Goal: Task Accomplishment & Management: Use online tool/utility

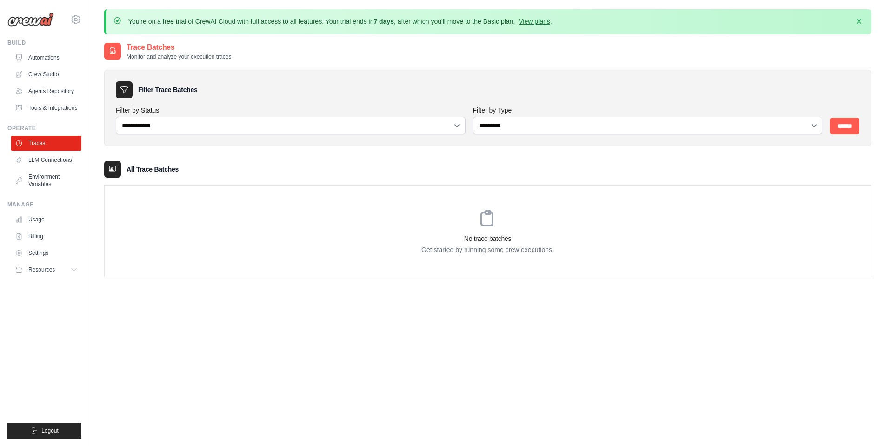
click at [202, 304] on div "**********" at bounding box center [487, 265] width 767 height 446
click at [57, 93] on link "Agents Repository" at bounding box center [47, 91] width 70 height 15
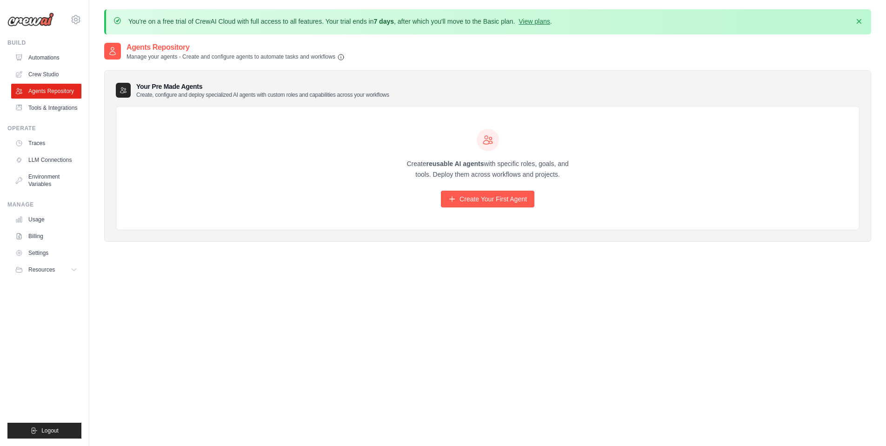
click at [50, 79] on link "Crew Studio" at bounding box center [46, 74] width 70 height 15
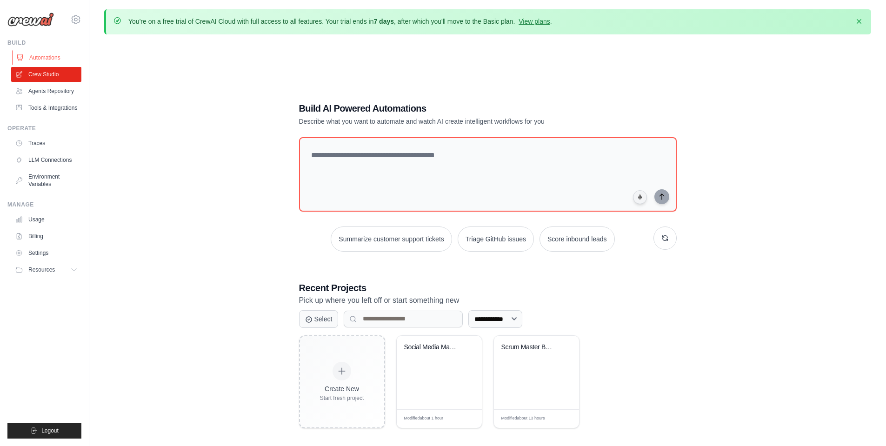
click at [46, 57] on link "Automations" at bounding box center [47, 57] width 70 height 15
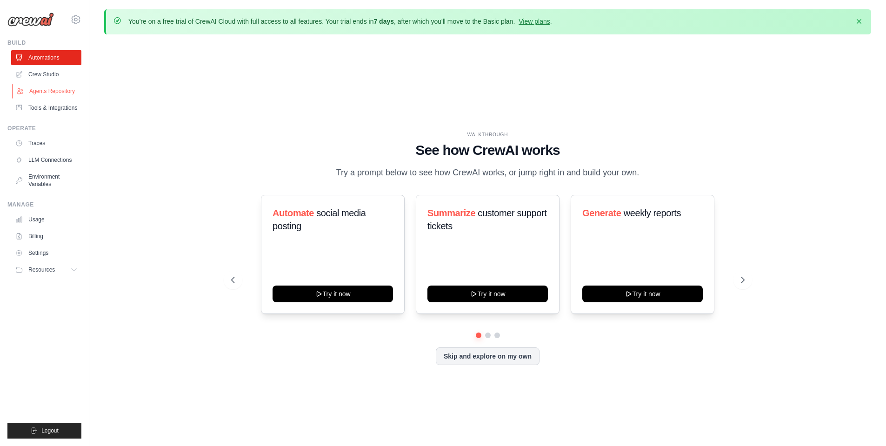
click at [46, 91] on link "Agents Repository" at bounding box center [47, 91] width 70 height 15
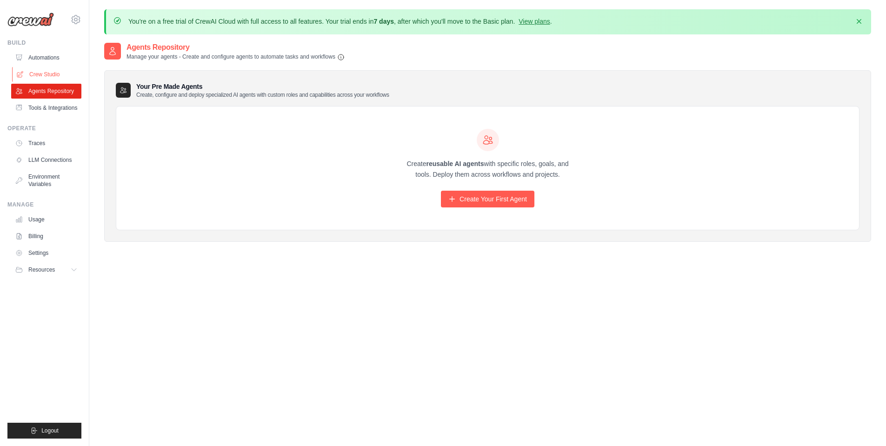
click at [46, 79] on link "Crew Studio" at bounding box center [47, 74] width 70 height 15
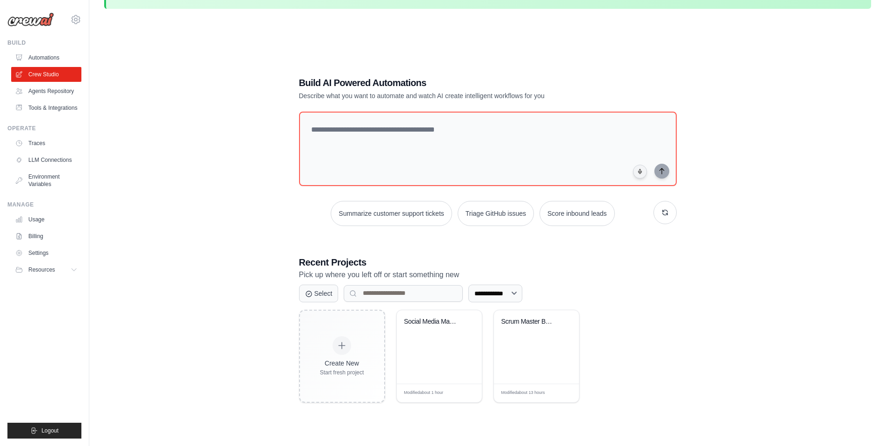
scroll to position [51, 0]
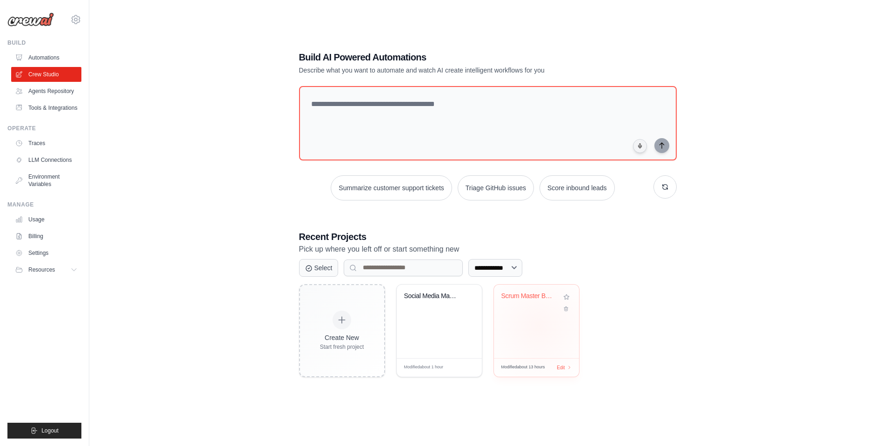
click at [538, 326] on div "Scrum Master Bot - Team Activity Mo..." at bounding box center [536, 321] width 85 height 73
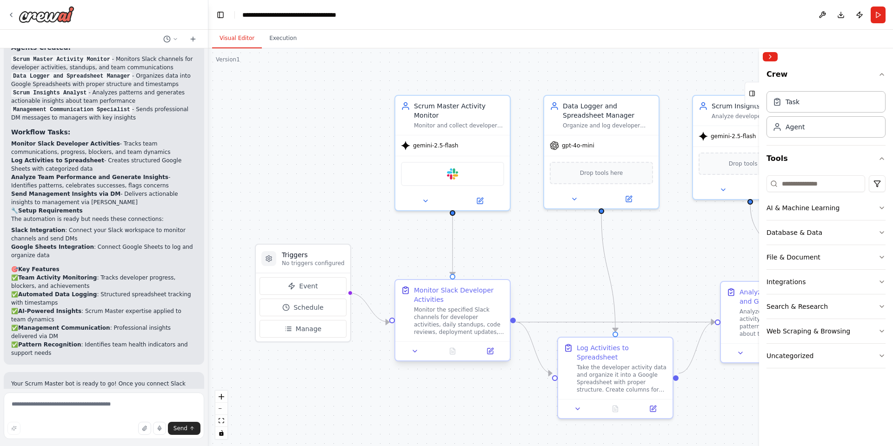
scroll to position [979, 0]
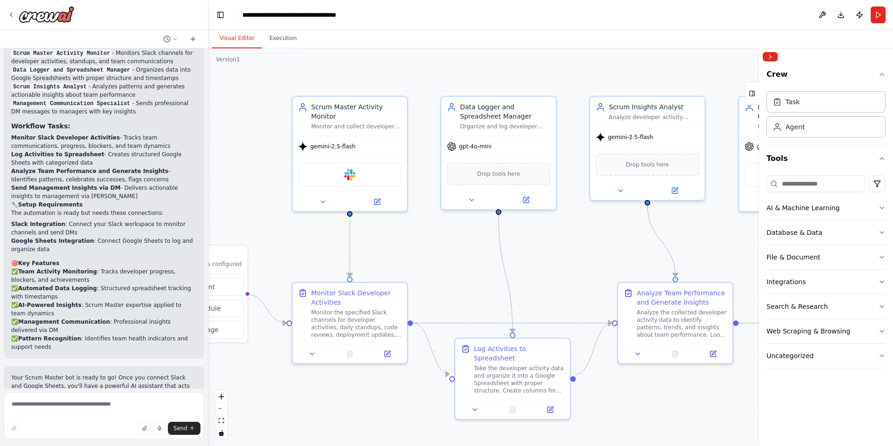
drag, startPoint x: 518, startPoint y: 259, endPoint x: 416, endPoint y: 261, distance: 102.3
click at [416, 261] on div ".deletable-edge-delete-btn { width: 20px; height: 20px; border: 0px solid #ffff…" at bounding box center [550, 246] width 684 height 397
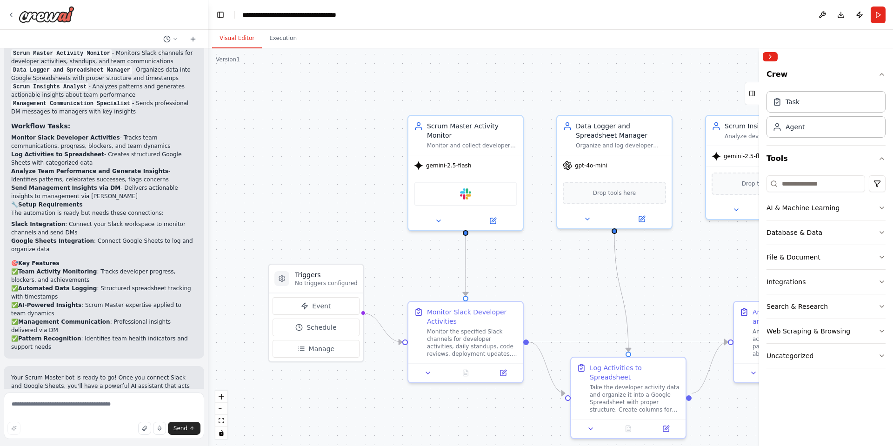
drag, startPoint x: 284, startPoint y: 241, endPoint x: 396, endPoint y: 257, distance: 113.2
click at [396, 257] on div ".deletable-edge-delete-btn { width: 20px; height: 20px; border: 0px solid #ffff…" at bounding box center [550, 246] width 684 height 397
click at [110, 406] on textarea at bounding box center [104, 415] width 200 height 46
type textarea "**********"
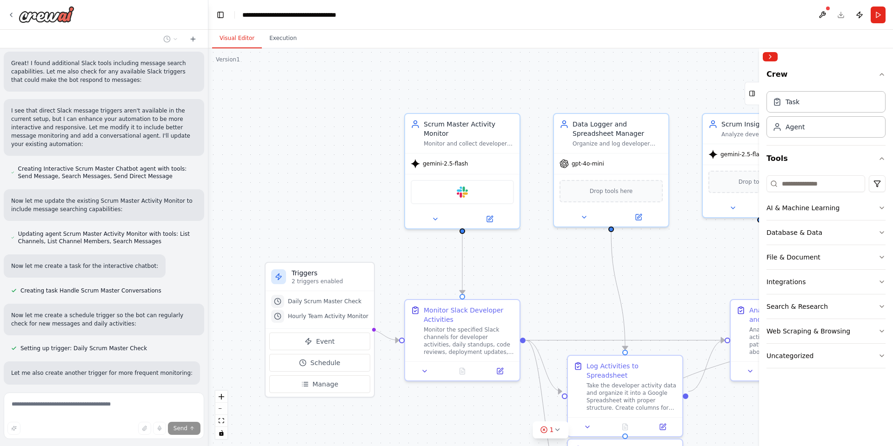
scroll to position [1518, 0]
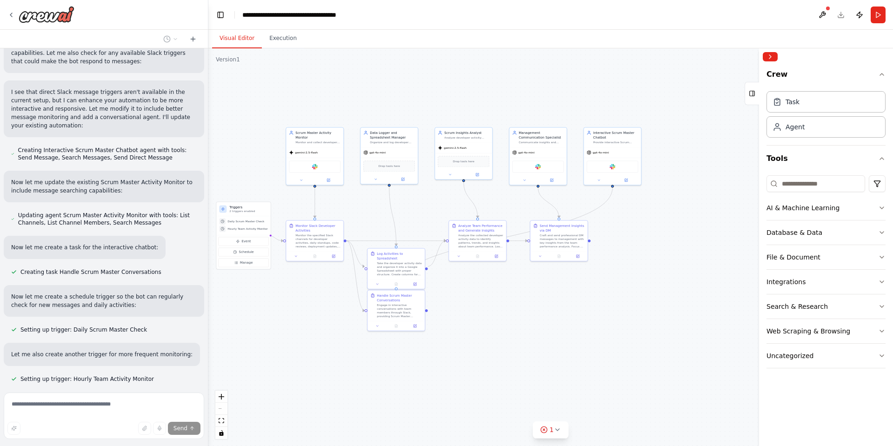
drag, startPoint x: 688, startPoint y: 338, endPoint x: 530, endPoint y: 324, distance: 157.8
click at [530, 324] on div ".deletable-edge-delete-btn { width: 20px; height: 20px; border: 0px solid #ffff…" at bounding box center [550, 246] width 684 height 397
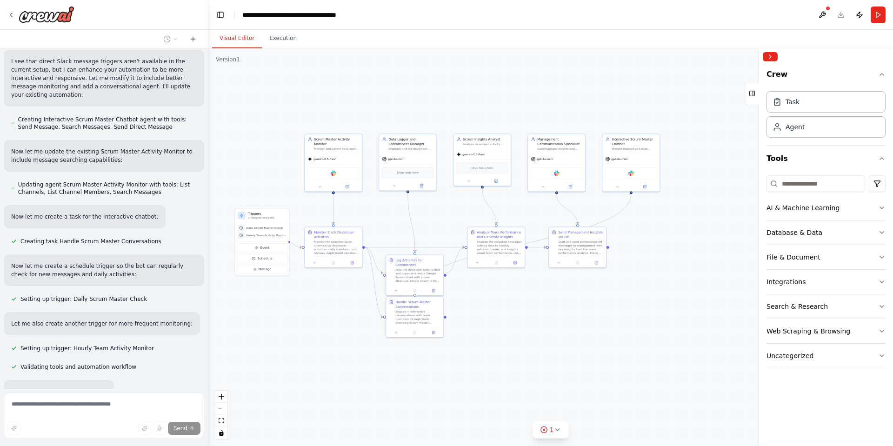
drag, startPoint x: 638, startPoint y: 237, endPoint x: 662, endPoint y: 247, distance: 26.7
click at [662, 247] on div ".deletable-edge-delete-btn { width: 20px; height: 20px; border: 0px solid #ffff…" at bounding box center [550, 246] width 684 height 397
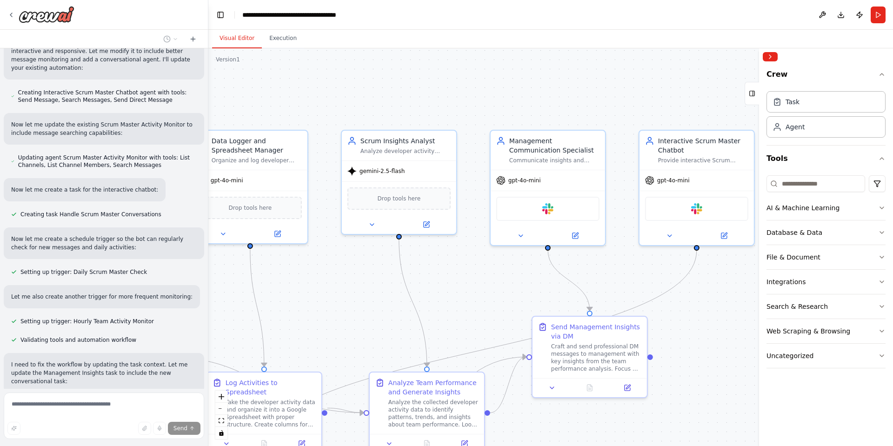
scroll to position [1594, 0]
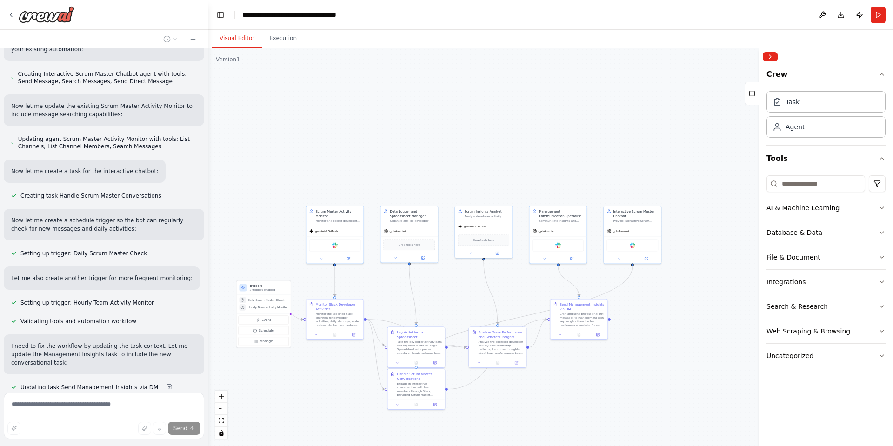
drag, startPoint x: 674, startPoint y: 299, endPoint x: 686, endPoint y: 267, distance: 34.7
click at [686, 267] on div ".deletable-edge-delete-btn { width: 20px; height: 20px; border: 0px solid #ffff…" at bounding box center [550, 246] width 684 height 397
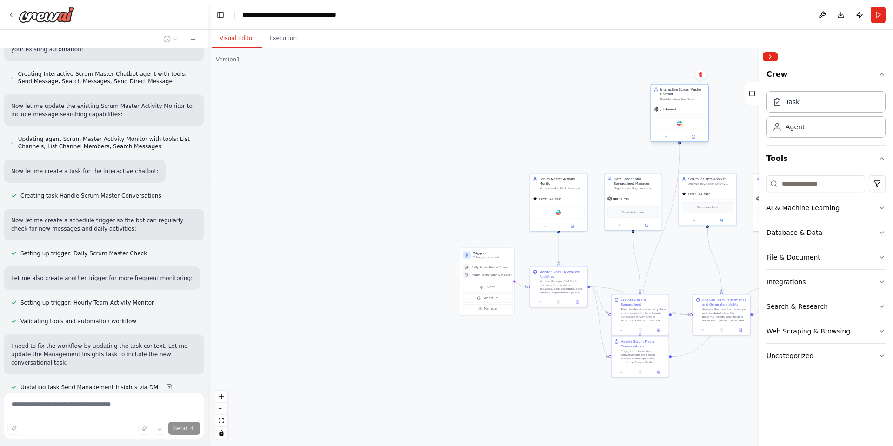
drag, startPoint x: 653, startPoint y: 215, endPoint x: 687, endPoint y: 120, distance: 100.1
click at [687, 120] on div "Slack" at bounding box center [680, 123] width 52 height 12
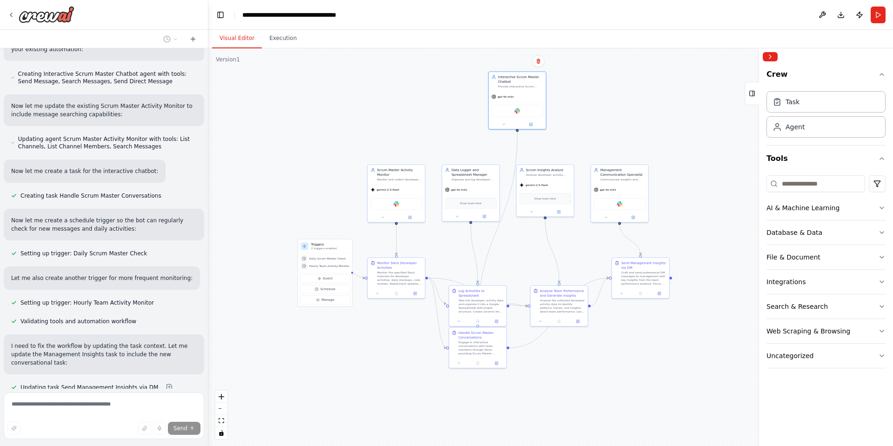
drag, startPoint x: 711, startPoint y: 146, endPoint x: 508, endPoint y: 139, distance: 202.8
click at [508, 139] on div ".deletable-edge-delete-btn { width: 20px; height: 20px; border: 0px solid #ffff…" at bounding box center [550, 246] width 684 height 397
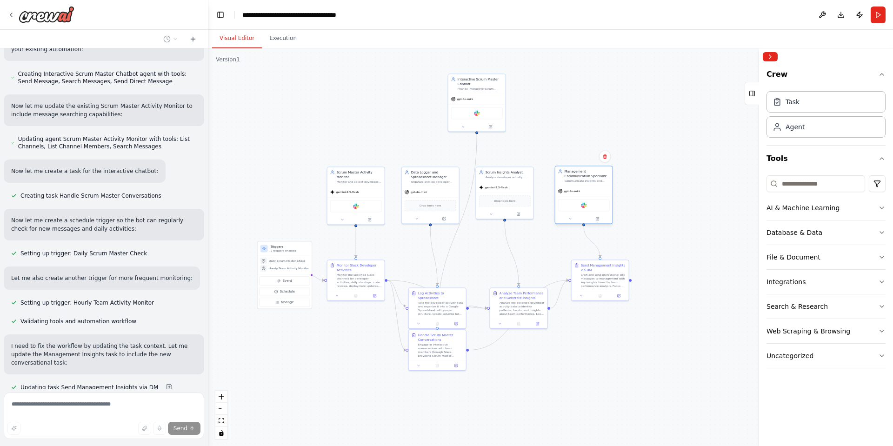
scroll to position [1616, 0]
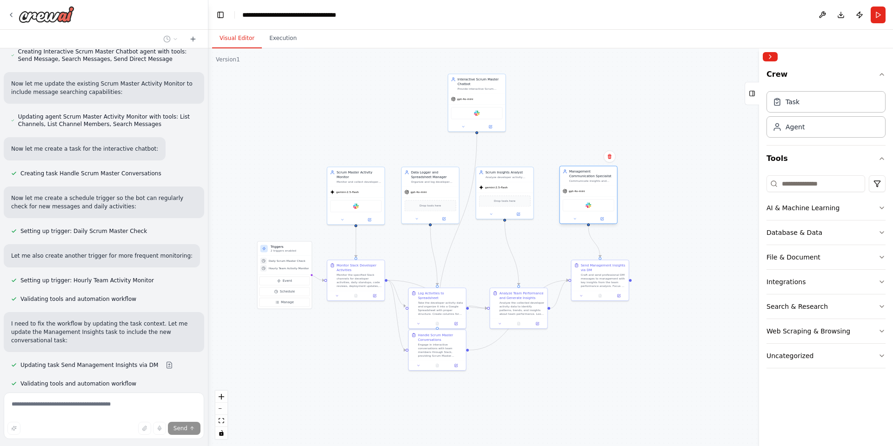
drag, startPoint x: 587, startPoint y: 187, endPoint x: 601, endPoint y: 188, distance: 13.5
click at [601, 188] on div "gpt-4o-mini" at bounding box center [588, 191] width 57 height 10
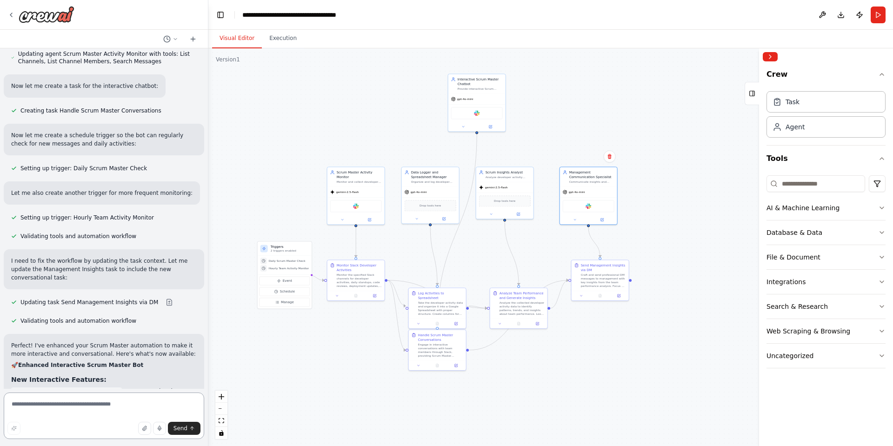
scroll to position [1663, 0]
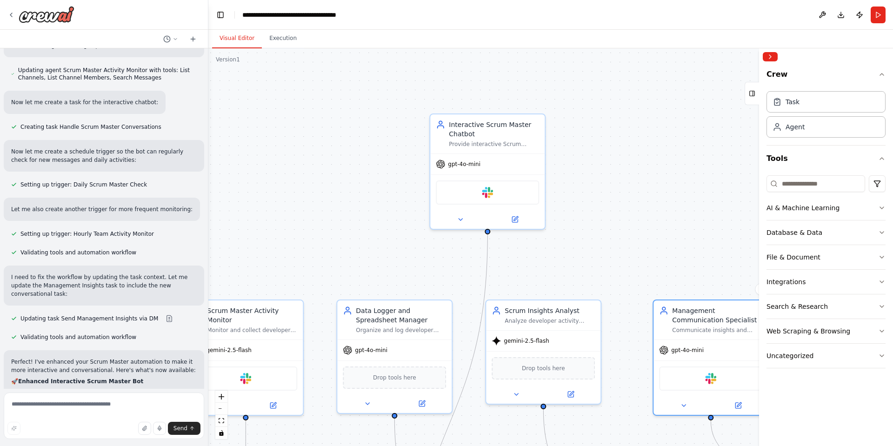
drag, startPoint x: 606, startPoint y: 79, endPoint x: 568, endPoint y: 158, distance: 87.1
click at [570, 155] on div ".deletable-edge-delete-btn { width: 20px; height: 20px; border: 0px solid #ffff…" at bounding box center [550, 246] width 684 height 397
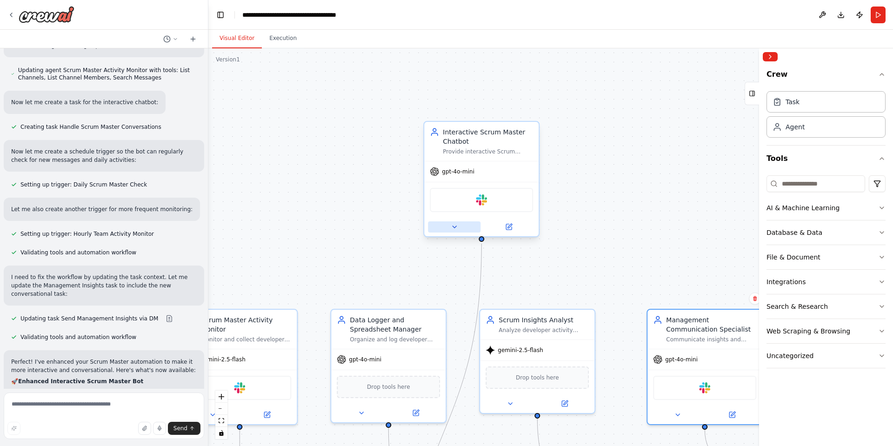
click at [448, 230] on button at bounding box center [454, 226] width 53 height 11
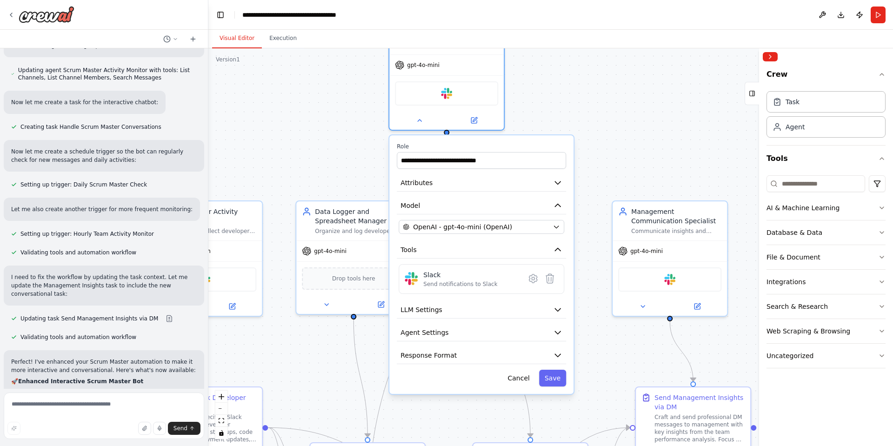
drag, startPoint x: 605, startPoint y: 193, endPoint x: 569, endPoint y: 79, distance: 119.7
click at [569, 79] on div ".deletable-edge-delete-btn { width: 20px; height: 20px; border: 0px solid #ffff…" at bounding box center [550, 246] width 684 height 397
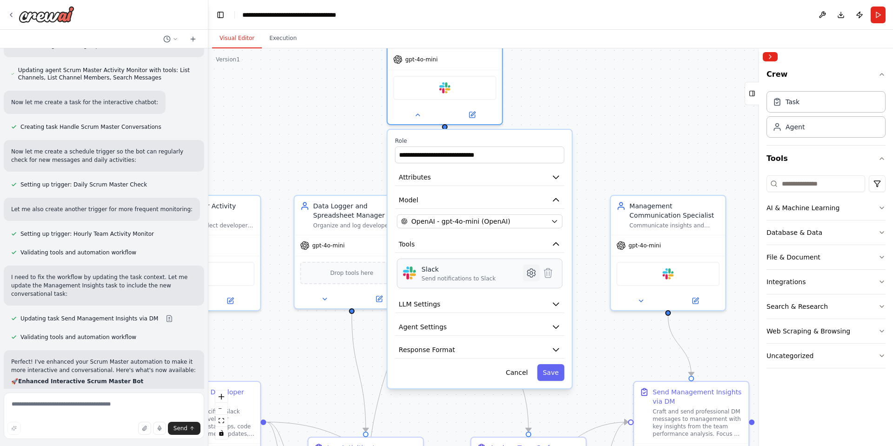
click at [529, 274] on icon at bounding box center [530, 272] width 3 height 3
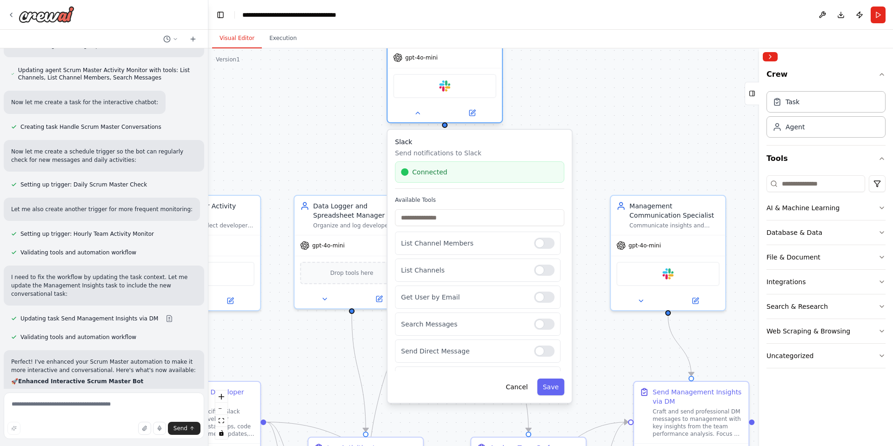
click at [415, 121] on div at bounding box center [444, 113] width 114 height 19
click at [416, 119] on div at bounding box center [444, 113] width 114 height 19
click at [417, 117] on button at bounding box center [417, 112] width 53 height 11
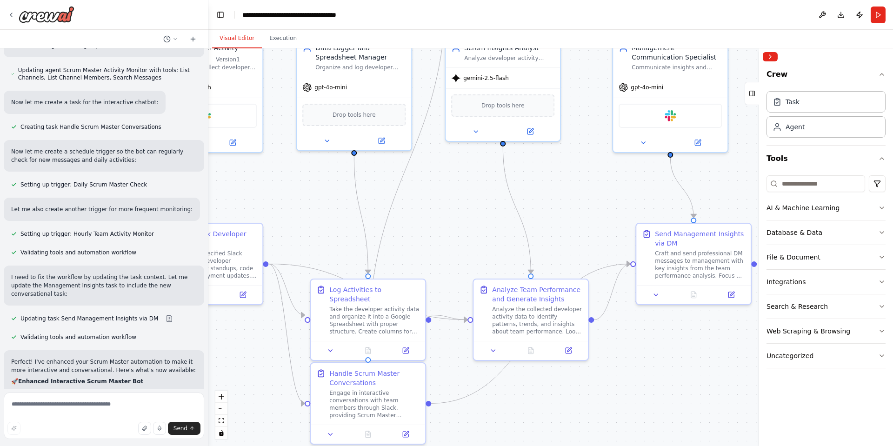
drag, startPoint x: 451, startPoint y: 335, endPoint x: 463, endPoint y: 126, distance: 209.5
click at [463, 126] on div ".deletable-edge-delete-btn { width: 20px; height: 20px; border: 0px solid #ffff…" at bounding box center [550, 246] width 684 height 397
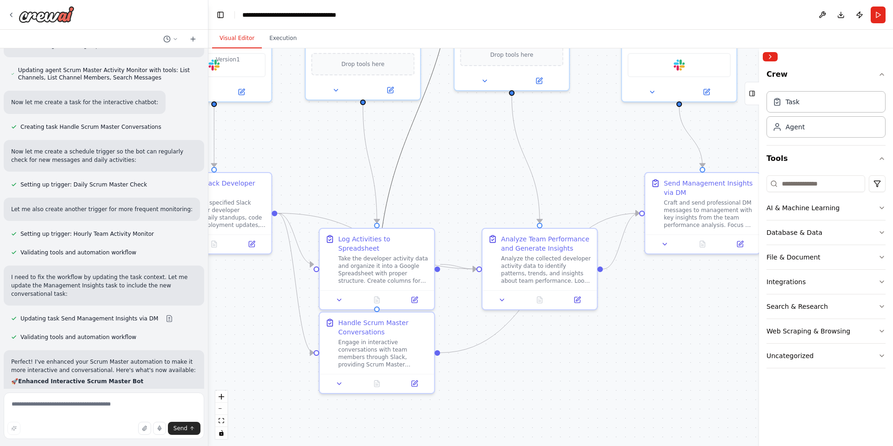
click at [399, 162] on icon "Edge from 08c0c950-46f5-4f08-9426-2caf3cd7fe78 to a515983b-fba6-42b7-b208-d3483…" at bounding box center [416, 113] width 79 height 385
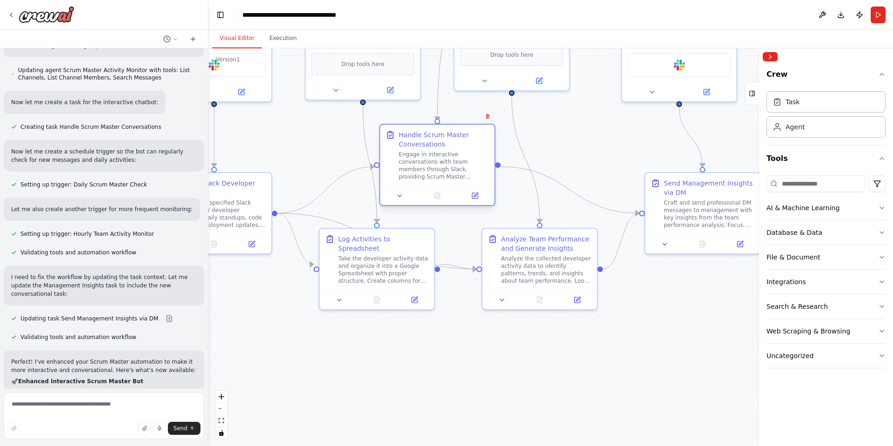
drag, startPoint x: 393, startPoint y: 352, endPoint x: 458, endPoint y: 153, distance: 209.3
click at [458, 153] on div "Engage in interactive conversations with team members through Slack, providing …" at bounding box center [443, 166] width 90 height 30
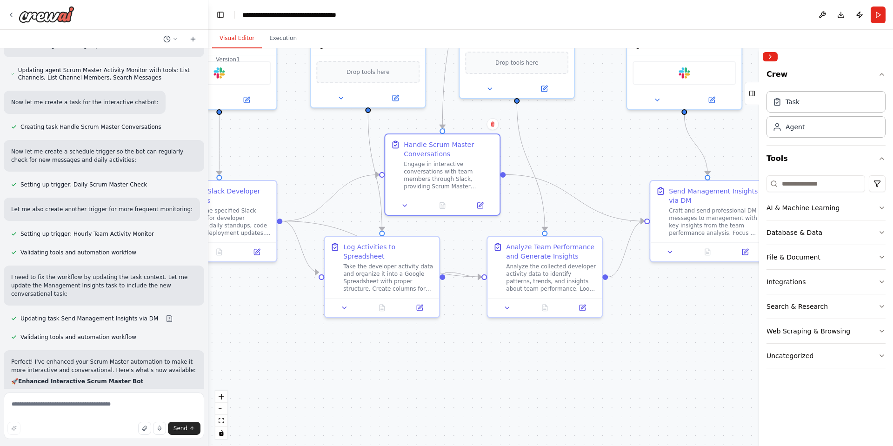
drag, startPoint x: 571, startPoint y: 145, endPoint x: 576, endPoint y: 216, distance: 71.7
click at [576, 215] on div ".deletable-edge-delete-btn { width: 20px; height: 20px; border: 0px solid #ffff…" at bounding box center [550, 246] width 684 height 397
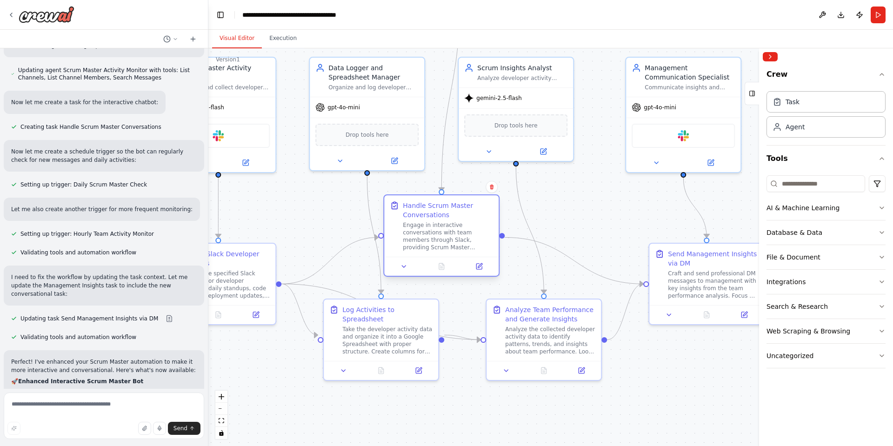
click at [401, 273] on div at bounding box center [441, 266] width 114 height 19
click at [405, 267] on icon at bounding box center [403, 266] width 7 height 7
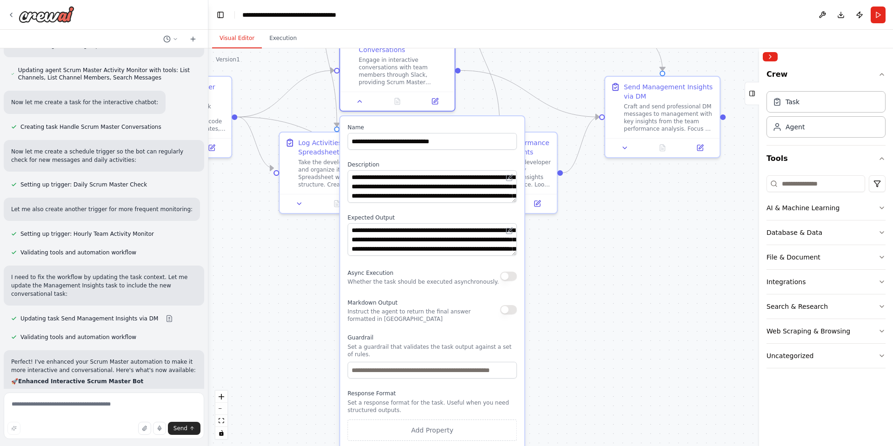
drag, startPoint x: 573, startPoint y: 219, endPoint x: 526, endPoint y: 48, distance: 177.4
click at [526, 49] on div ".deletable-edge-delete-btn { width: 20px; height: 20px; border: 0px solid #ffff…" at bounding box center [550, 246] width 684 height 397
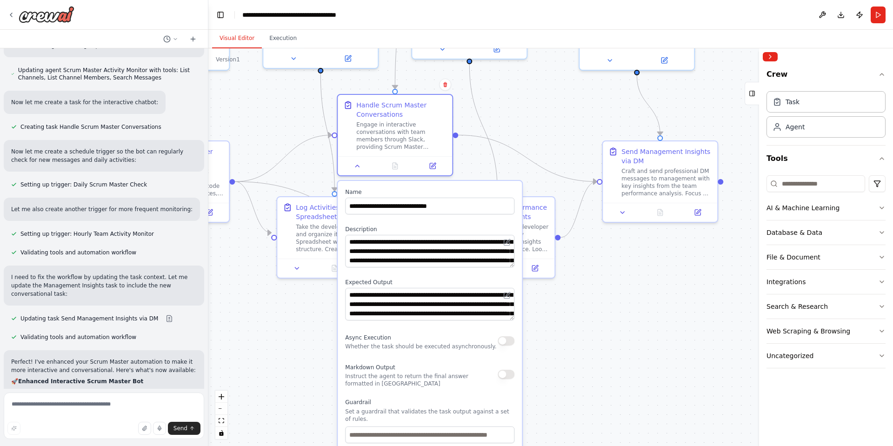
drag, startPoint x: 612, startPoint y: 331, endPoint x: 612, endPoint y: 401, distance: 70.2
click at [612, 401] on div ".deletable-edge-delete-btn { width: 20px; height: 20px; border: 0px solid #ffff…" at bounding box center [550, 246] width 684 height 397
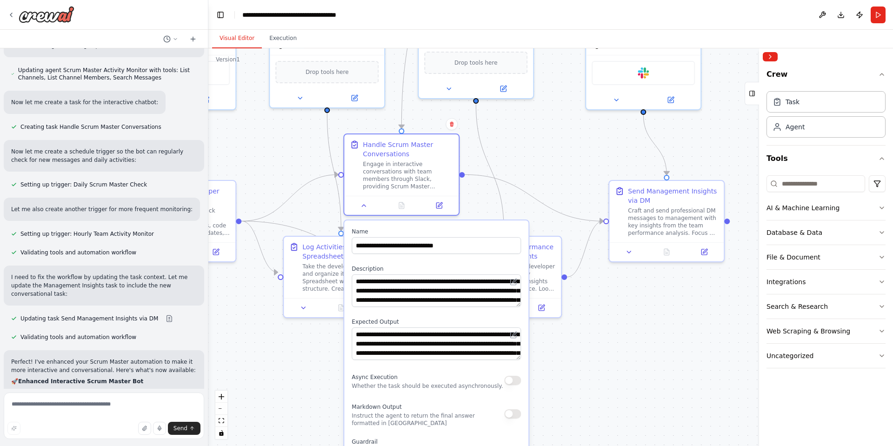
drag, startPoint x: 576, startPoint y: 273, endPoint x: 595, endPoint y: 442, distance: 169.8
click at [595, 442] on div ".deletable-edge-delete-btn { width: 20px; height: 20px; border: 0px solid #ffff…" at bounding box center [550, 246] width 684 height 397
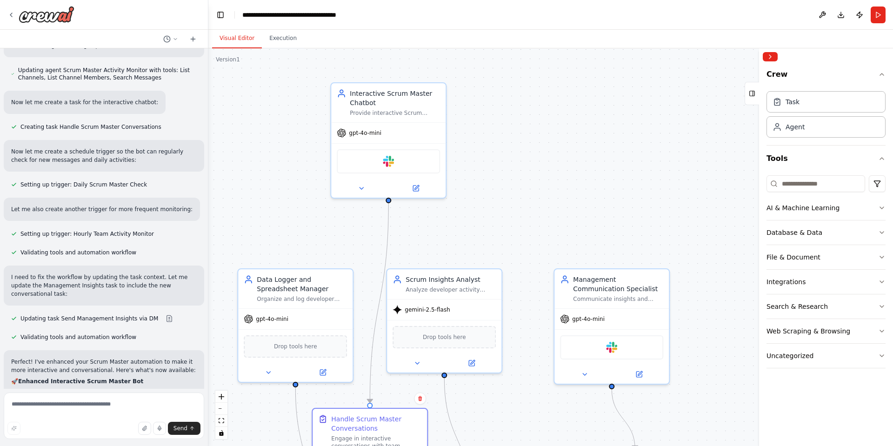
drag, startPoint x: 556, startPoint y: 151, endPoint x: 514, endPoint y: 279, distance: 135.7
click at [514, 278] on div ".deletable-edge-delete-btn { width: 20px; height: 20px; border: 0px solid #ffff…" at bounding box center [550, 246] width 684 height 397
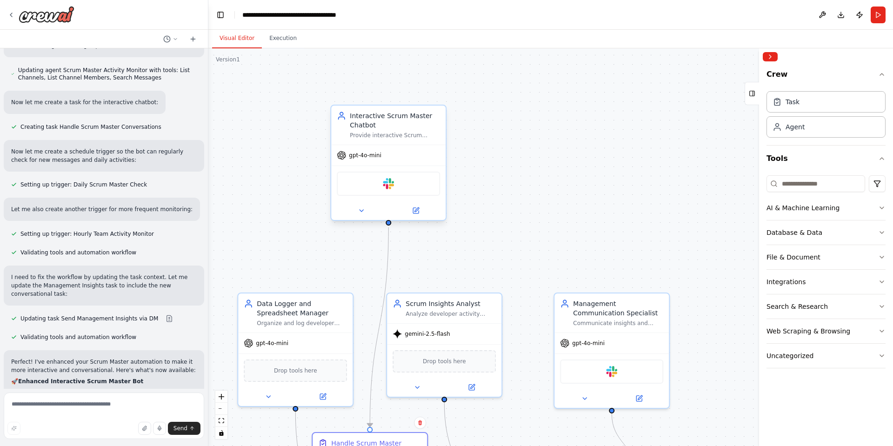
click at [380, 187] on div "Slack" at bounding box center [388, 184] width 103 height 24
click at [416, 213] on icon at bounding box center [415, 210] width 7 height 7
click at [416, 210] on icon at bounding box center [416, 209] width 4 height 4
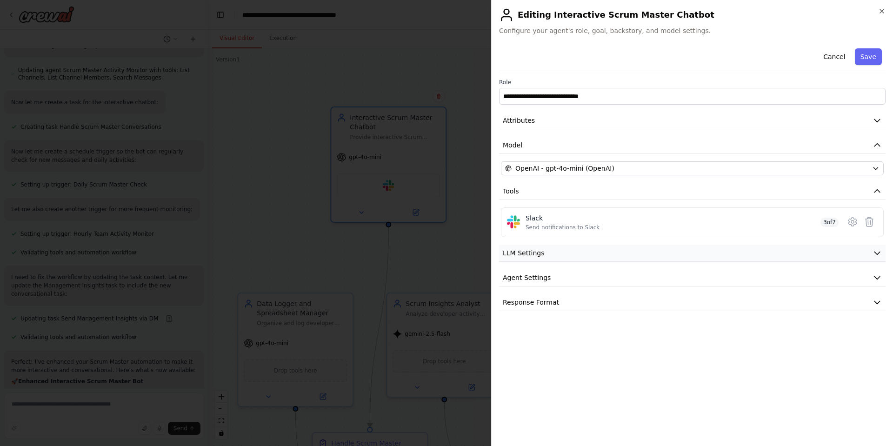
click at [542, 252] on button "LLM Settings" at bounding box center [692, 253] width 386 height 17
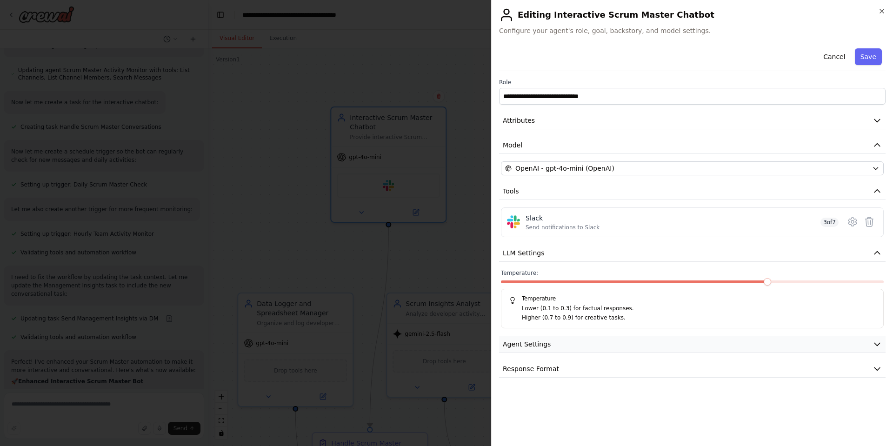
click at [532, 350] on button "Agent Settings" at bounding box center [692, 344] width 386 height 17
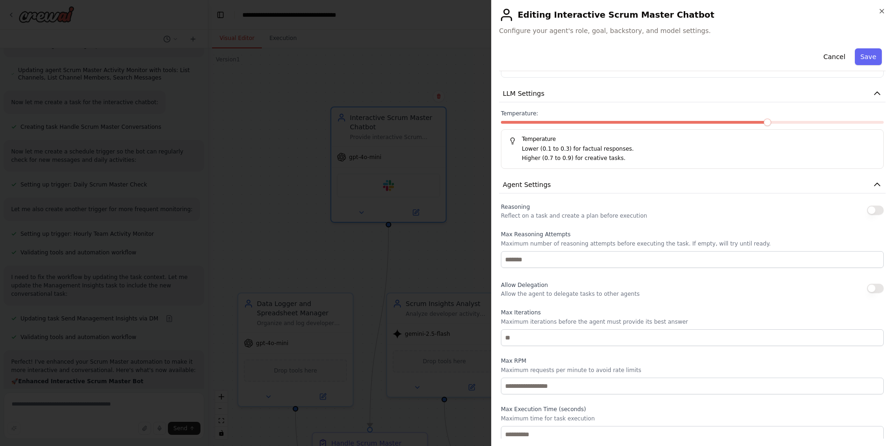
scroll to position [196, 0]
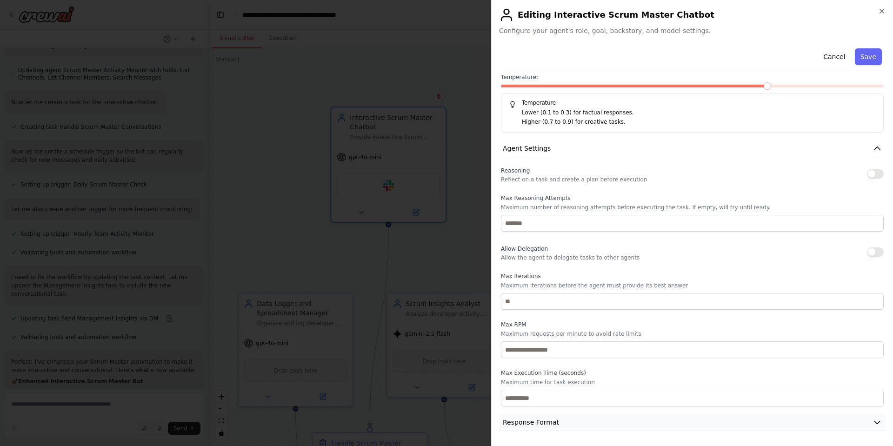
click at [531, 426] on span "Response Format" at bounding box center [531, 421] width 56 height 9
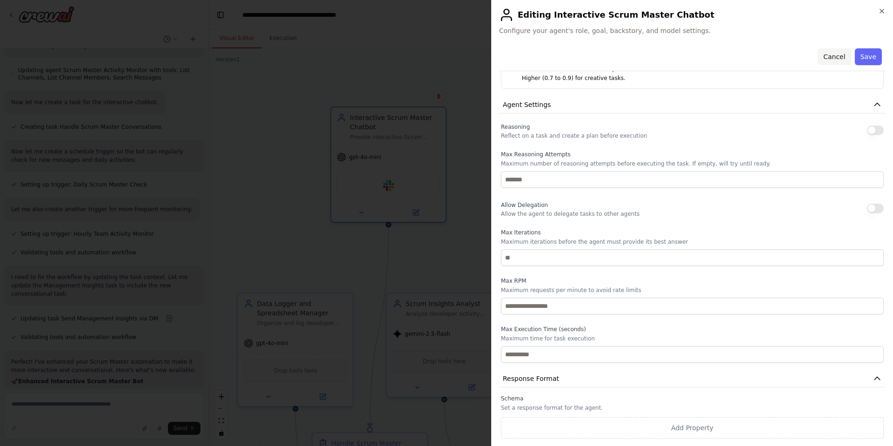
click at [826, 59] on button "Cancel" at bounding box center [833, 56] width 33 height 17
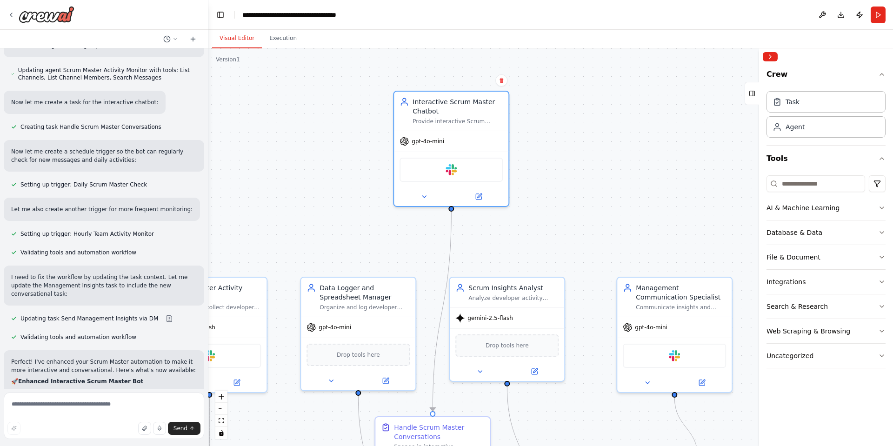
drag, startPoint x: 487, startPoint y: 203, endPoint x: 550, endPoint y: 187, distance: 64.7
click at [550, 187] on div ".deletable-edge-delete-btn { width: 20px; height: 20px; border: 0px solid #ffff…" at bounding box center [550, 246] width 684 height 397
